Goal: Task Accomplishment & Management: Complete application form

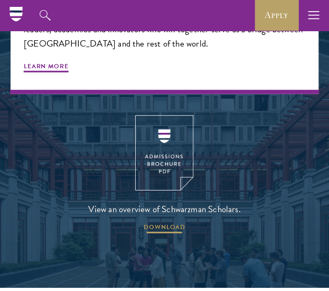
scroll to position [1649, 0]
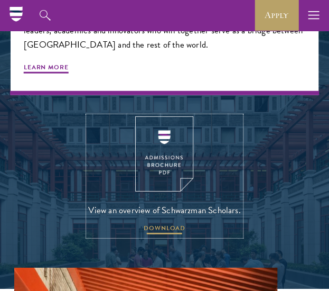
click at [172, 223] on span "DOWNLOAD" at bounding box center [165, 229] width 42 height 13
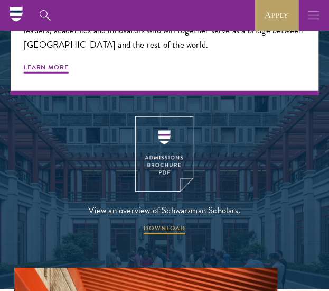
click at [311, 12] on icon "button" at bounding box center [314, 15] width 12 height 31
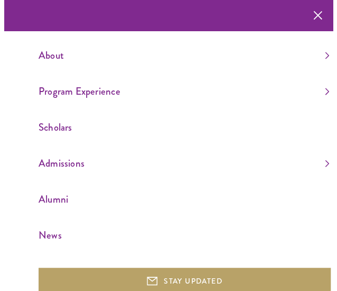
scroll to position [1639, 0]
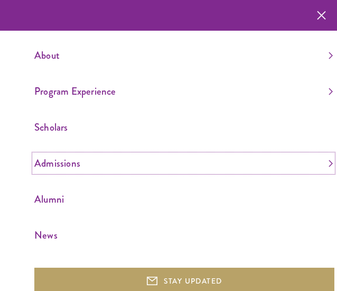
click at [91, 156] on link "Admissions" at bounding box center [183, 162] width 299 height 17
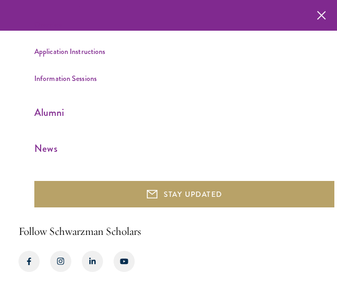
scroll to position [175, 0]
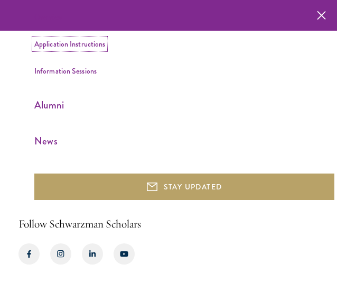
click at [76, 44] on link "Application Instructions" at bounding box center [69, 44] width 71 height 11
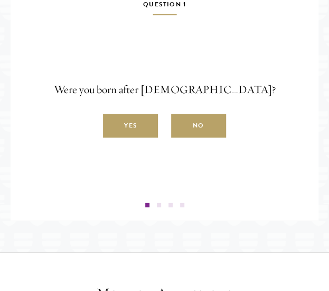
scroll to position [1535, 0]
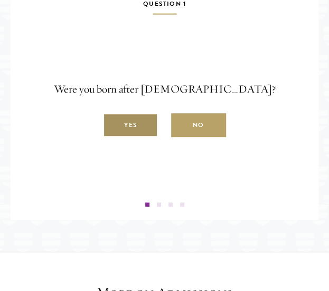
click at [140, 137] on label "Yes" at bounding box center [130, 125] width 55 height 24
click at [113, 124] on input "Yes" at bounding box center [108, 120] width 10 height 10
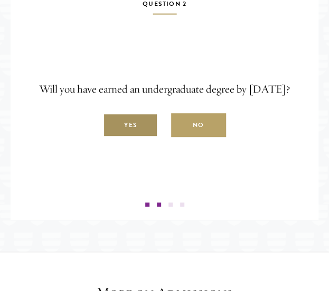
click at [139, 137] on label "Yes" at bounding box center [130, 125] width 55 height 24
click at [113, 124] on input "Yes" at bounding box center [108, 120] width 10 height 10
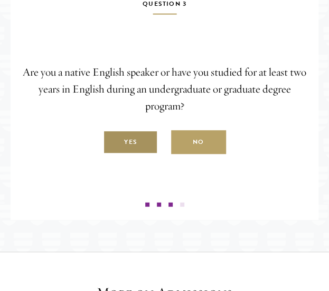
click at [134, 154] on label "Yes" at bounding box center [130, 142] width 55 height 24
click at [113, 141] on input "Yes" at bounding box center [108, 137] width 10 height 10
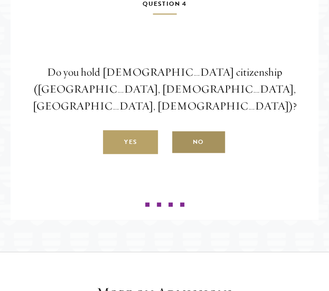
click at [202, 154] on label "No" at bounding box center [198, 142] width 55 height 24
click at [181, 141] on input "No" at bounding box center [176, 137] width 10 height 10
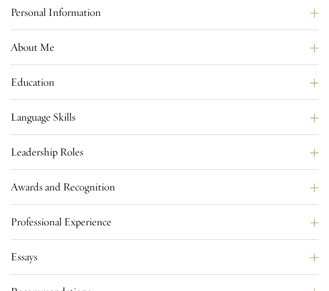
scroll to position [889, 0]
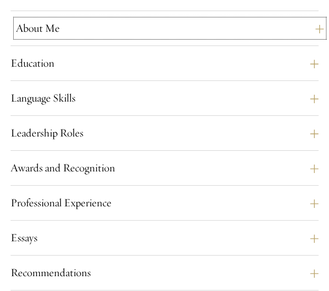
click at [317, 37] on button "About Me" at bounding box center [170, 28] width 308 height 17
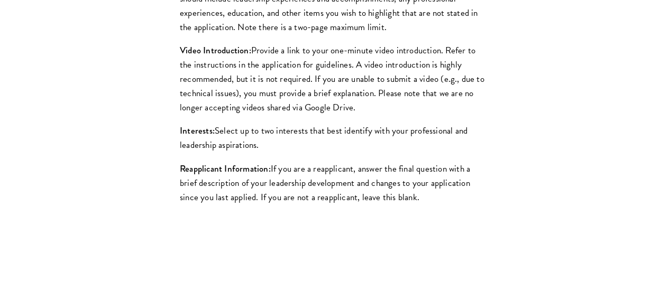
scroll to position [1266, 0]
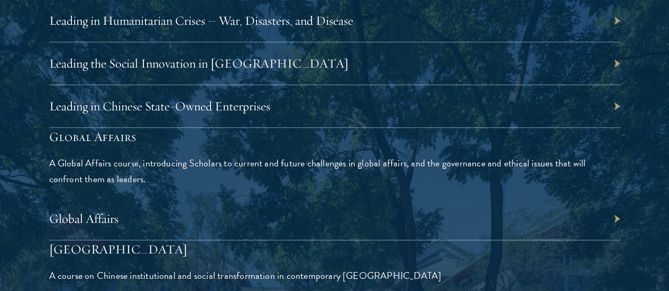
scroll to position [2382, 0]
